Goal: Navigation & Orientation: Find specific page/section

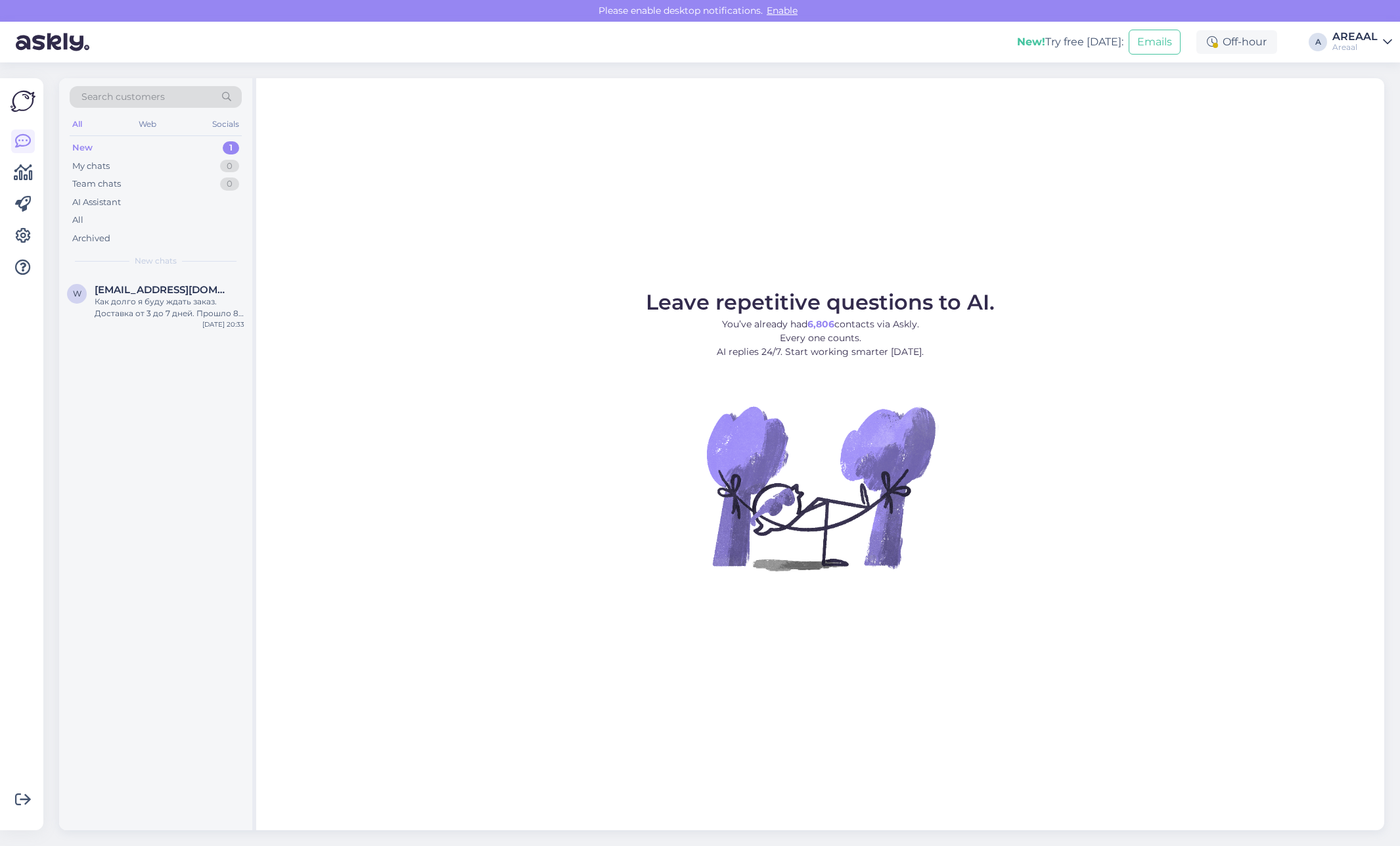
click at [126, 231] on div "Archived" at bounding box center [156, 239] width 172 height 18
click at [130, 224] on div "All" at bounding box center [156, 220] width 172 height 18
click at [168, 234] on div "Archived" at bounding box center [156, 239] width 172 height 18
click at [165, 214] on div "All" at bounding box center [156, 220] width 172 height 18
click at [115, 218] on div "All" at bounding box center [156, 220] width 172 height 18
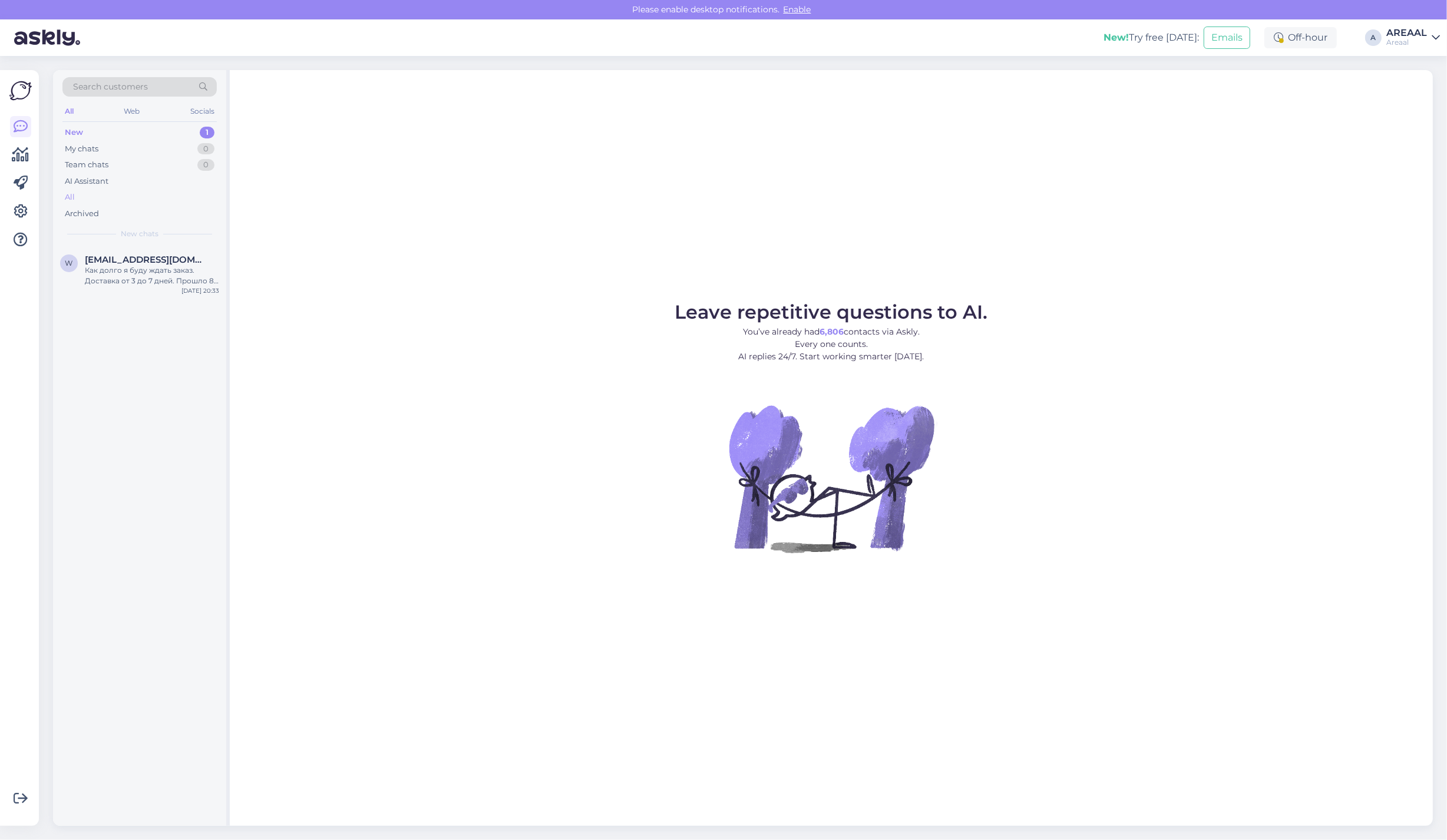
click at [101, 201] on div "All" at bounding box center [140, 198] width 155 height 17
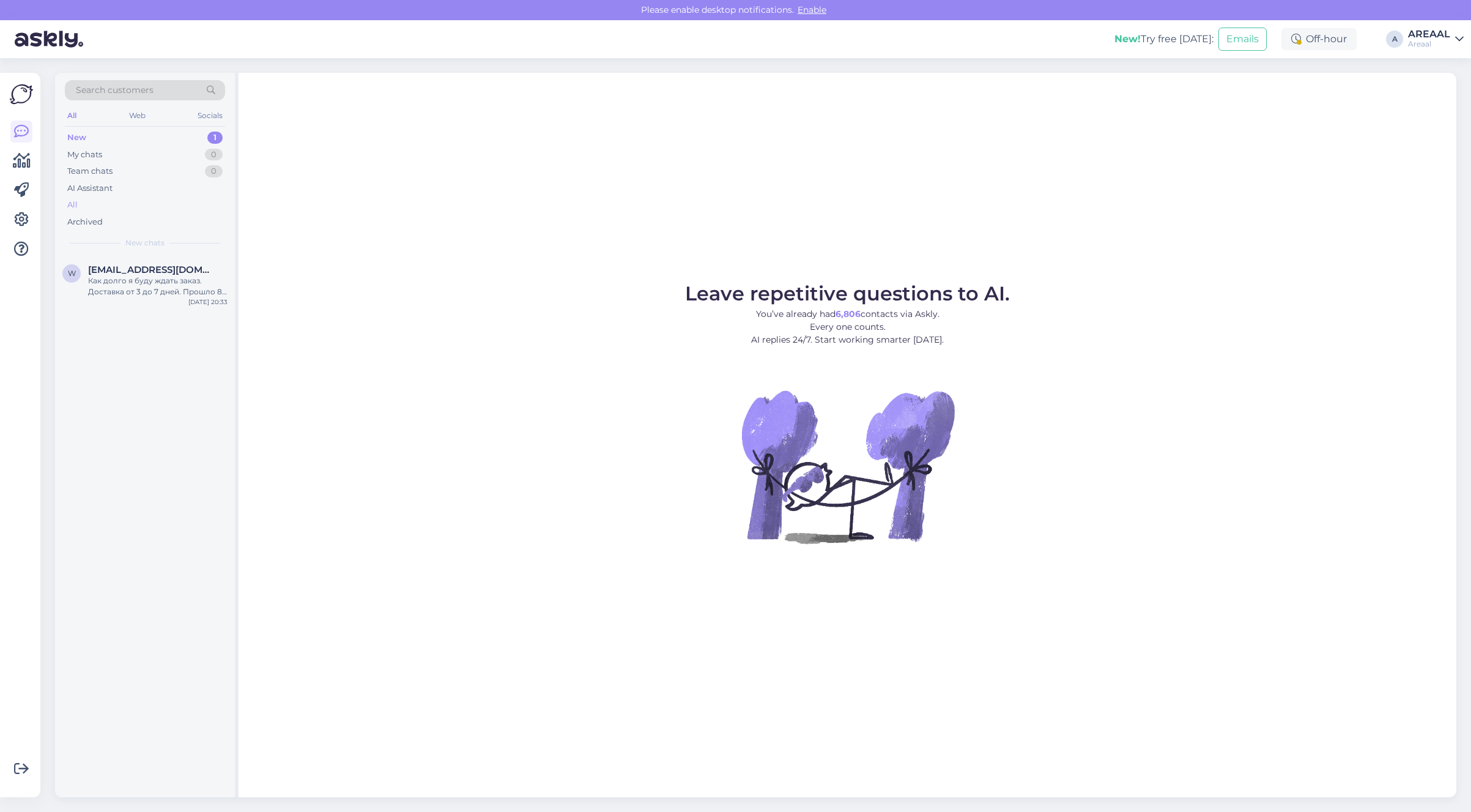
click at [176, 204] on div "All" at bounding box center [145, 205] width 160 height 17
click at [161, 203] on div "All" at bounding box center [145, 205] width 160 height 17
